Goal: Navigation & Orientation: Find specific page/section

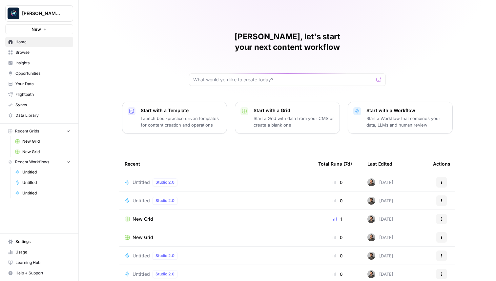
click at [41, 53] on span "Browse" at bounding box center [42, 53] width 55 height 6
